Goal: Information Seeking & Learning: Learn about a topic

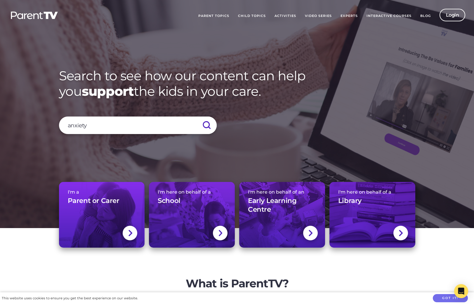
type input "anxiety"
click at [196, 116] on input "submit" at bounding box center [206, 125] width 20 height 18
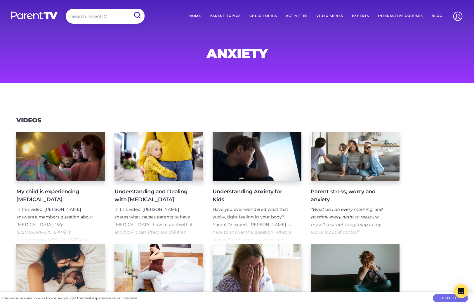
click at [253, 203] on h4 "Understanding Anxiety for Kids" at bounding box center [252, 196] width 79 height 16
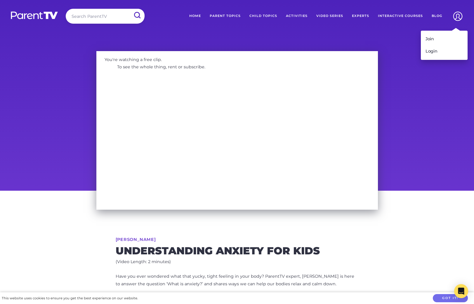
click at [460, 16] on img at bounding box center [457, 16] width 15 height 15
click at [432, 54] on link "Login" at bounding box center [444, 51] width 47 height 12
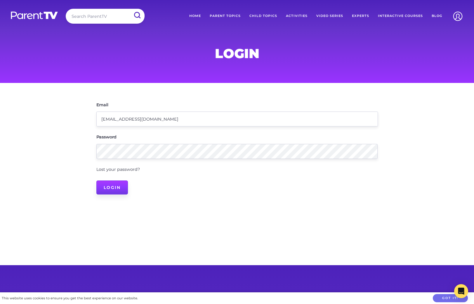
click at [112, 185] on input "Login" at bounding box center [112, 187] width 32 height 14
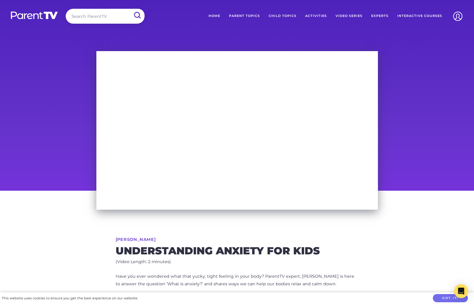
click at [108, 14] on input "search" at bounding box center [105, 16] width 79 height 15
type input "anxiety"
click at [129, 9] on input "submit" at bounding box center [136, 15] width 15 height 13
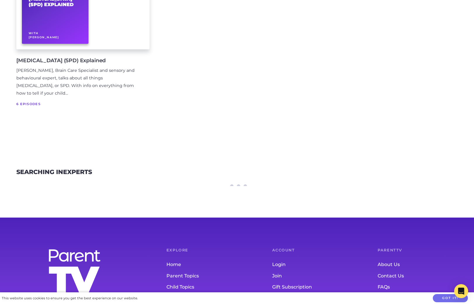
scroll to position [903, 0]
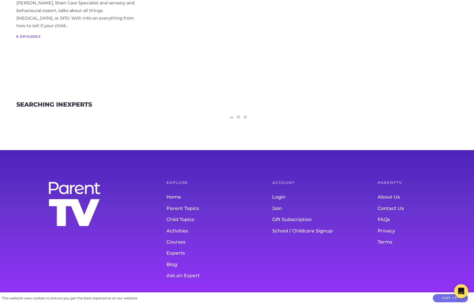
click at [176, 262] on footer "Explore Home Parent Topics Child Topics Activities Courses Experts Blog Ask an …" at bounding box center [237, 227] width 474 height 155
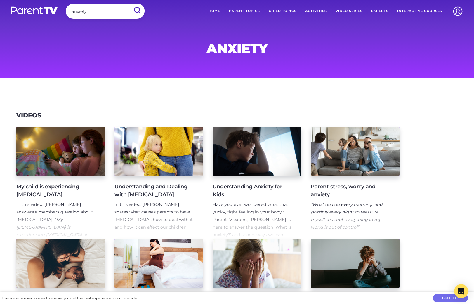
scroll to position [0, 0]
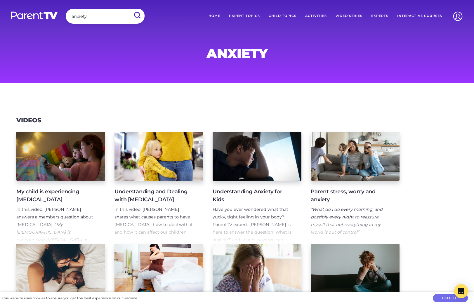
click at [96, 17] on input "anxiety" at bounding box center [105, 16] width 79 height 15
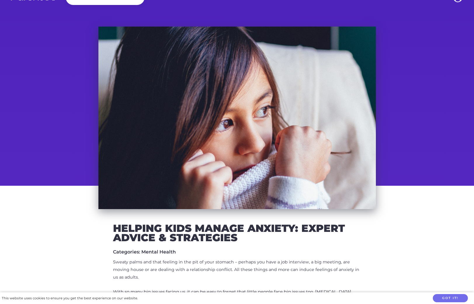
scroll to position [41, 0]
